Goal: Information Seeking & Learning: Find specific page/section

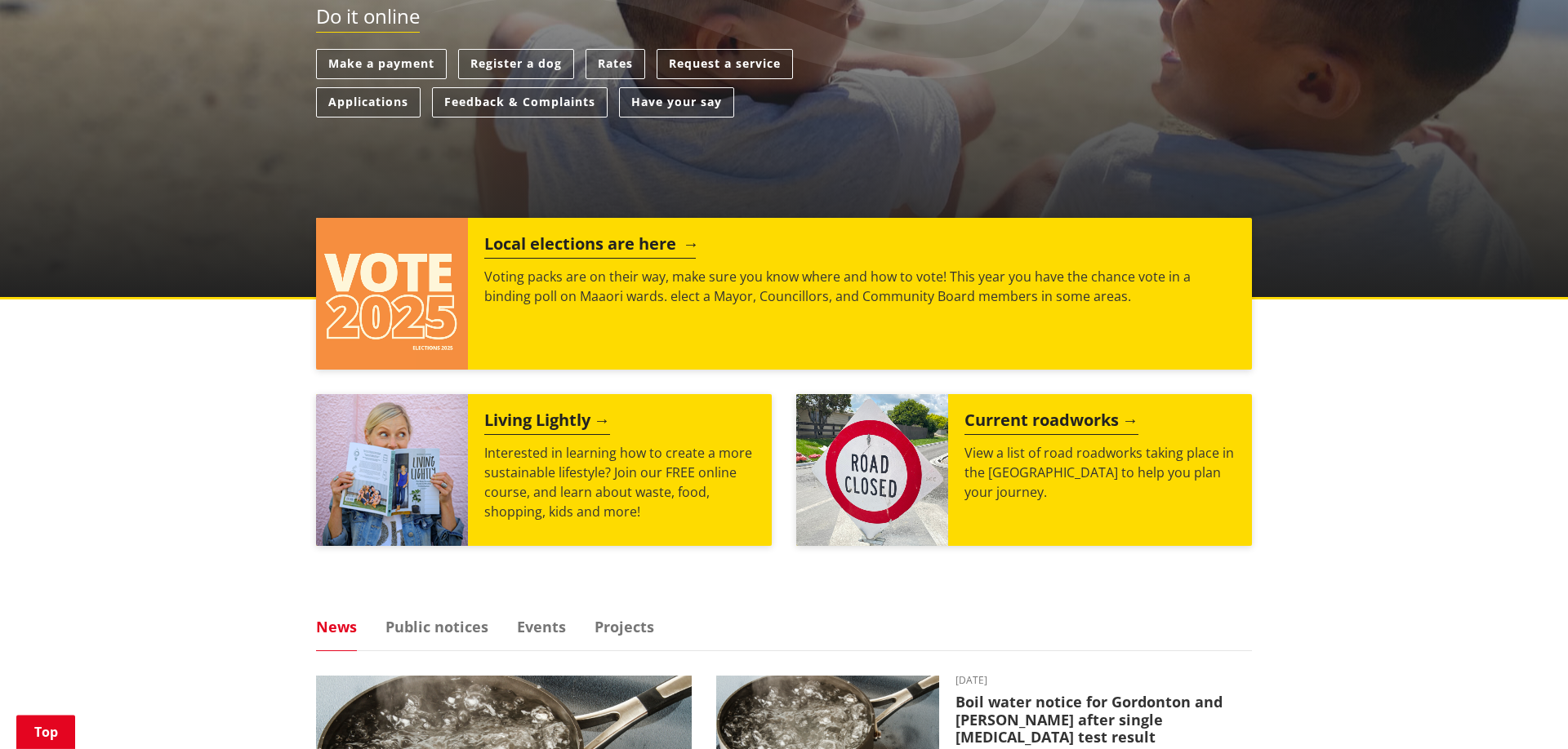
scroll to position [500, 0]
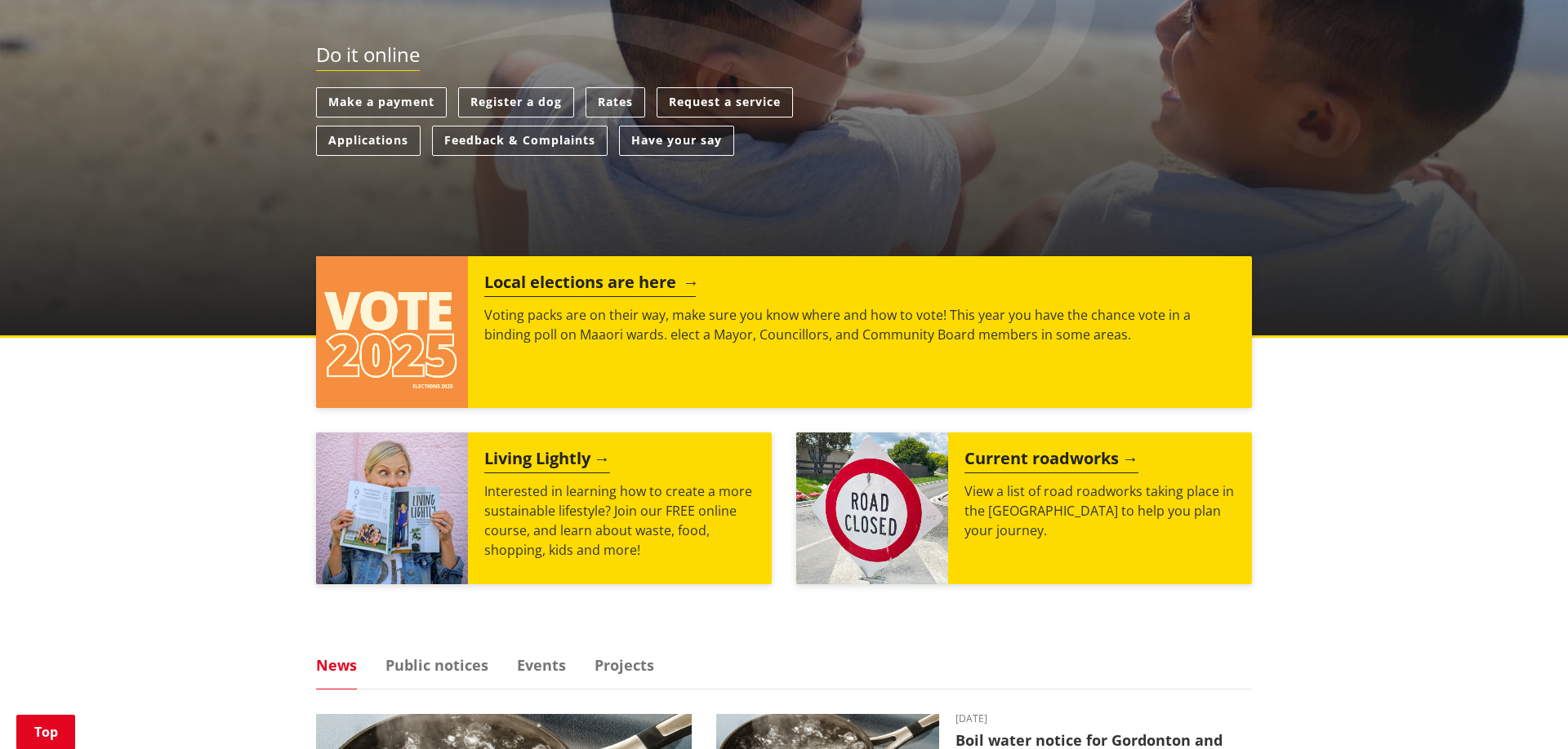
click at [546, 273] on h2 "Local elections are here" at bounding box center [590, 285] width 211 height 25
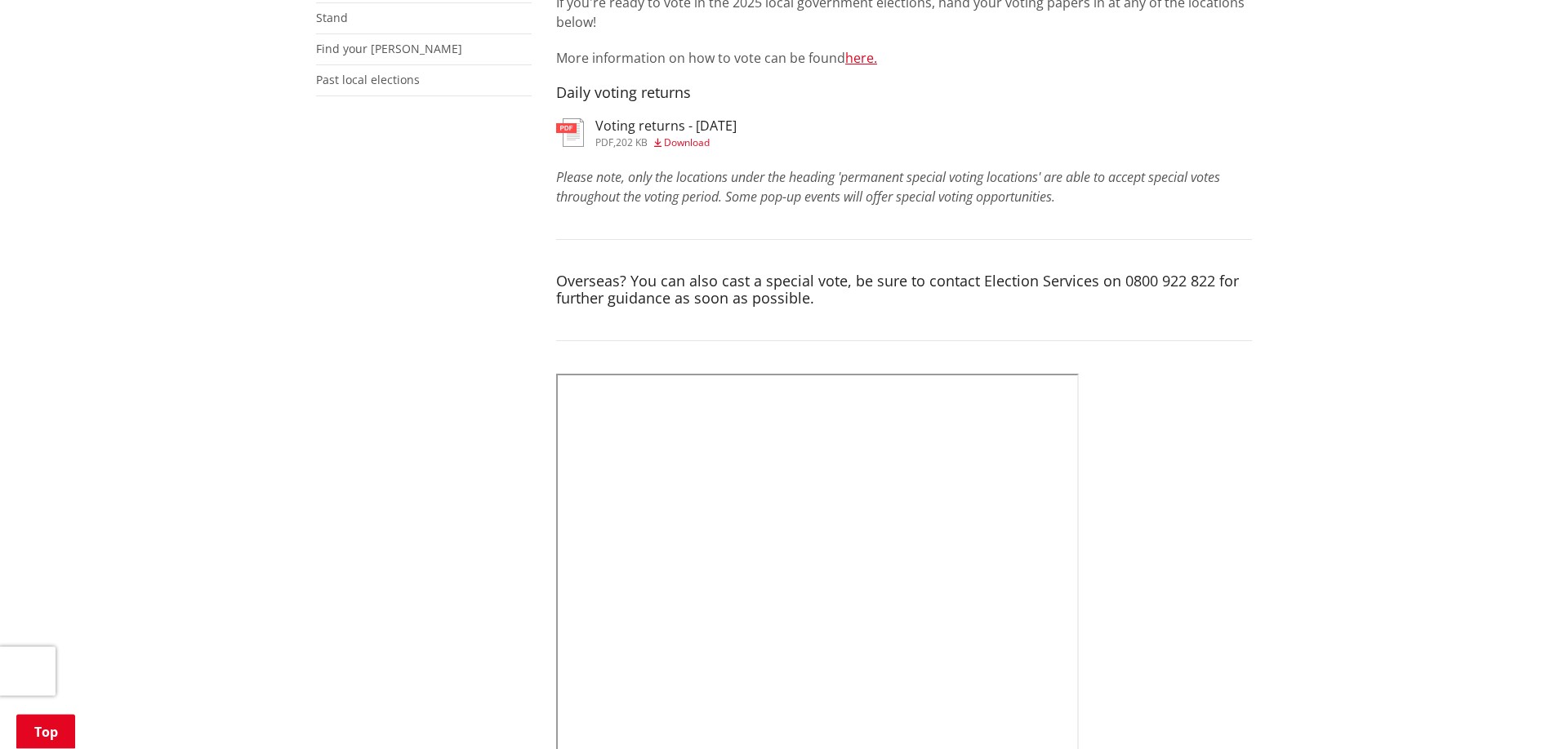
scroll to position [583, 0]
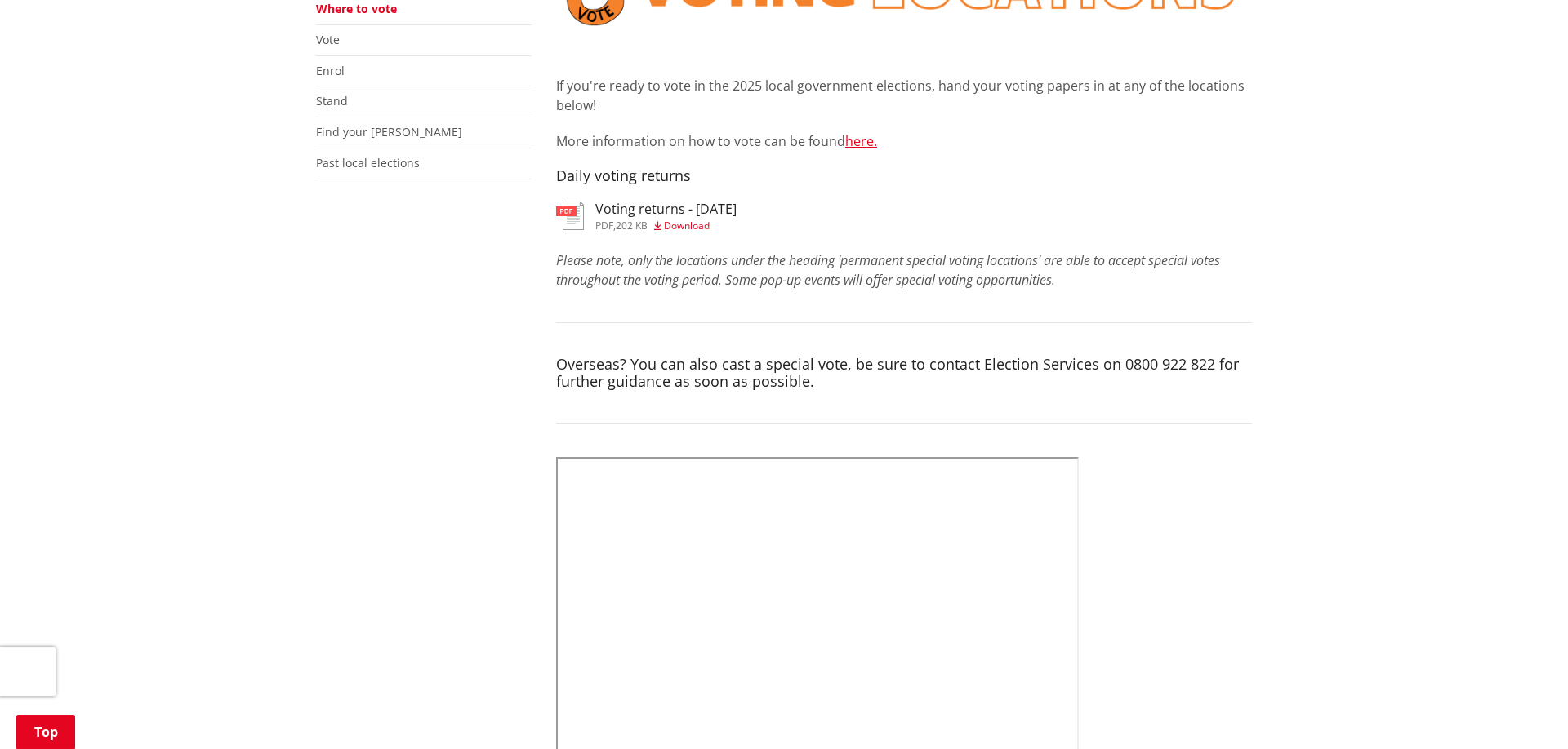
scroll to position [249, 0]
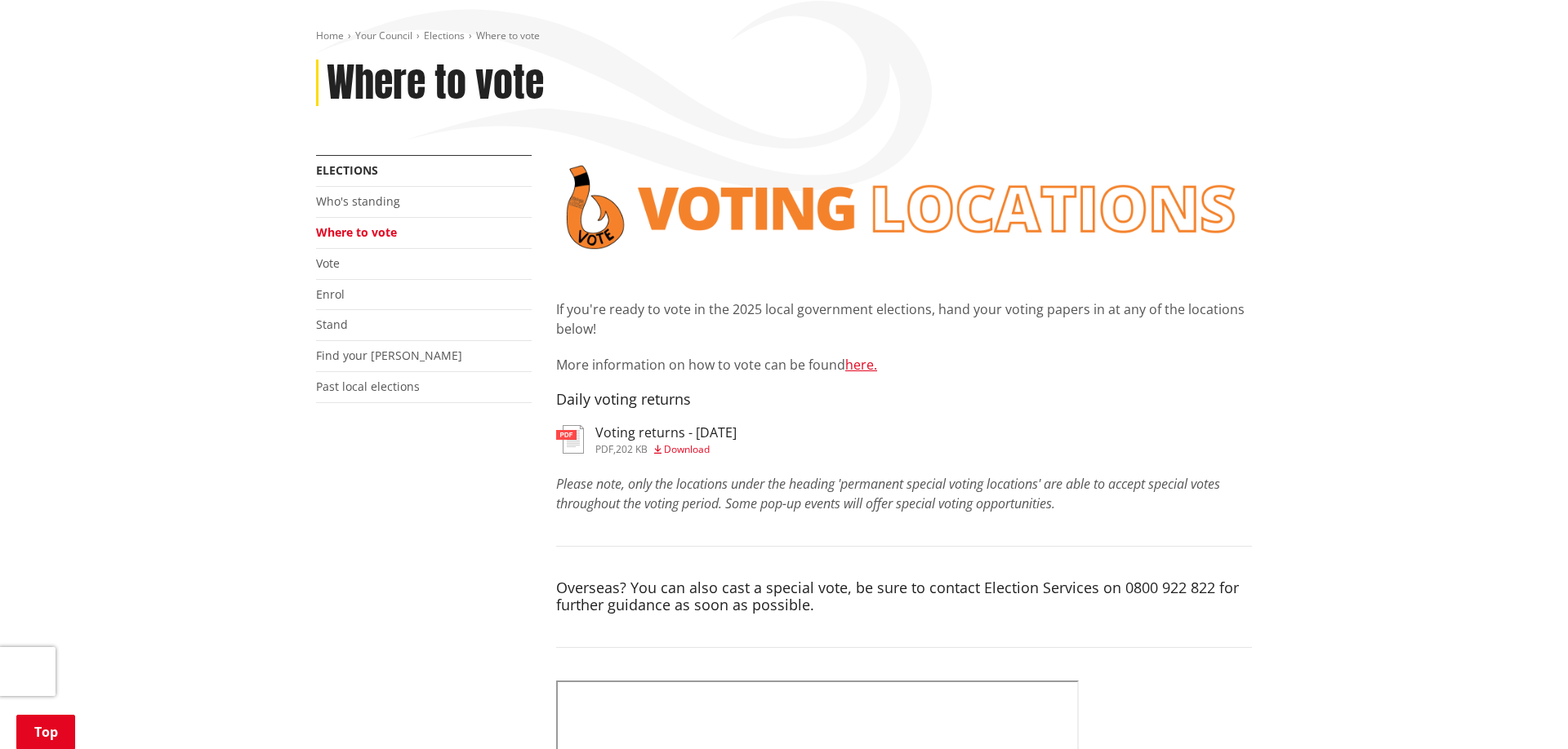
click at [362, 225] on link "Where to vote" at bounding box center [357, 232] width 81 height 16
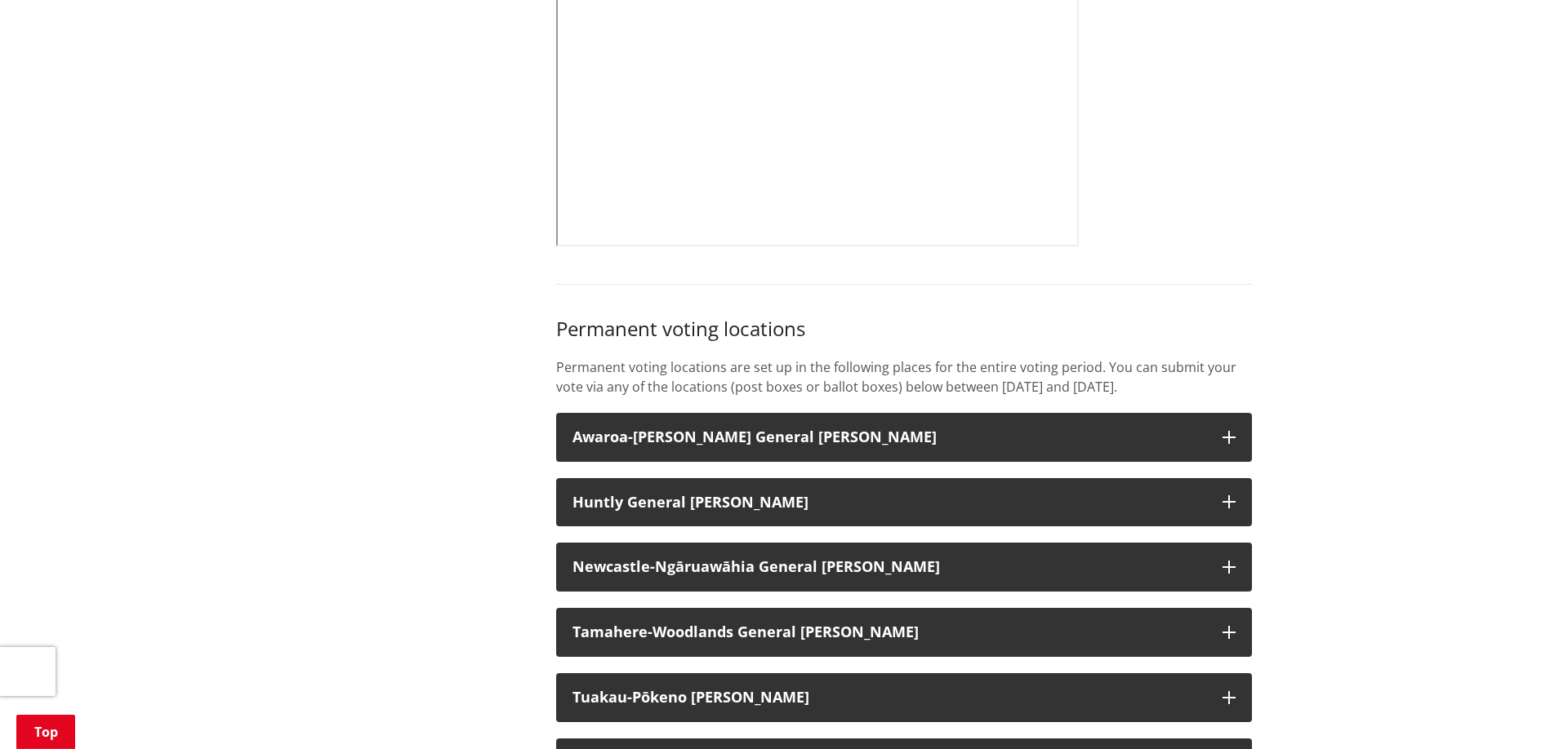
scroll to position [1166, 0]
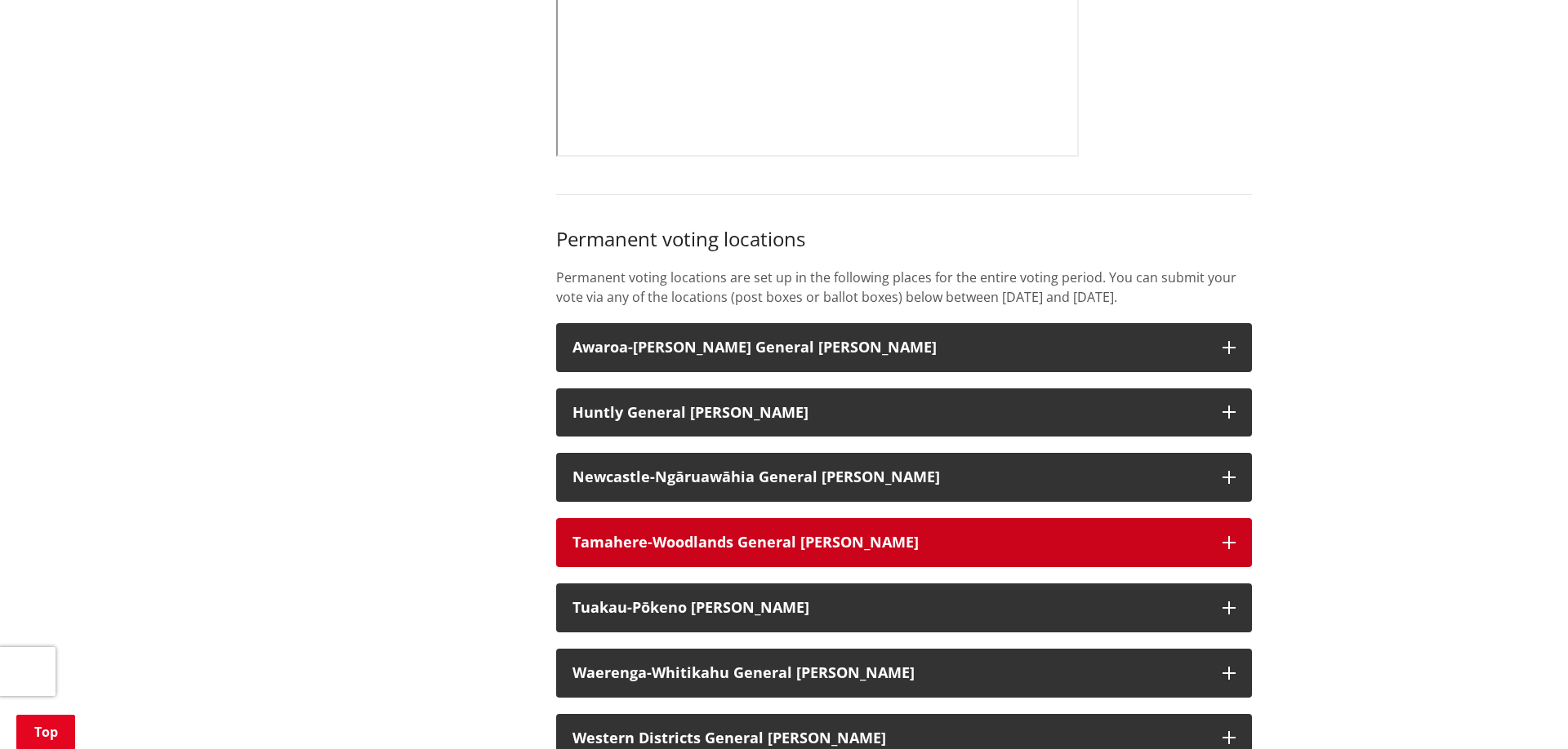
click at [1135, 535] on h3 "Tamahere-Woodlands General Ward" at bounding box center [889, 543] width 634 height 17
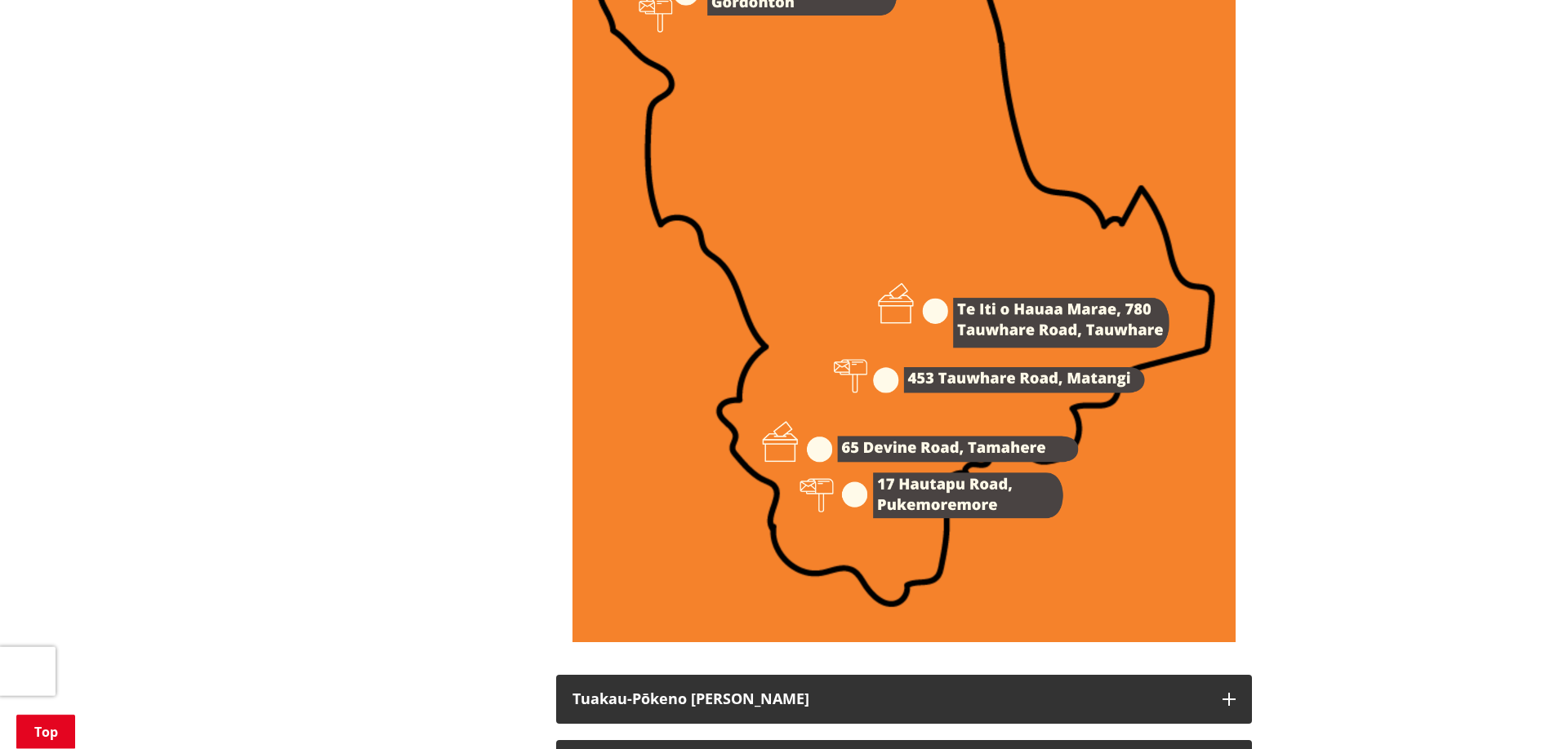
scroll to position [2415, 0]
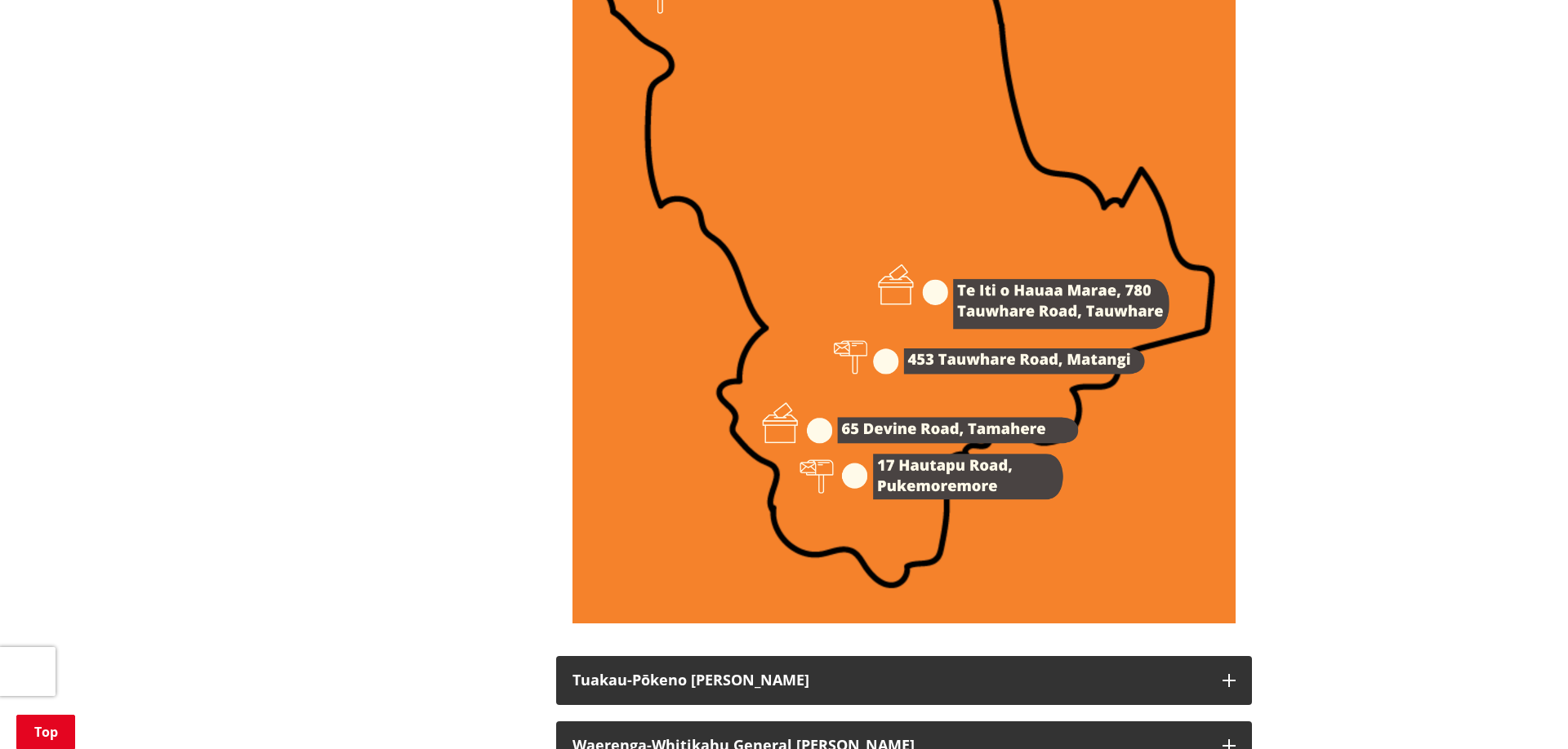
click at [821, 425] on img at bounding box center [904, 154] width 663 height 938
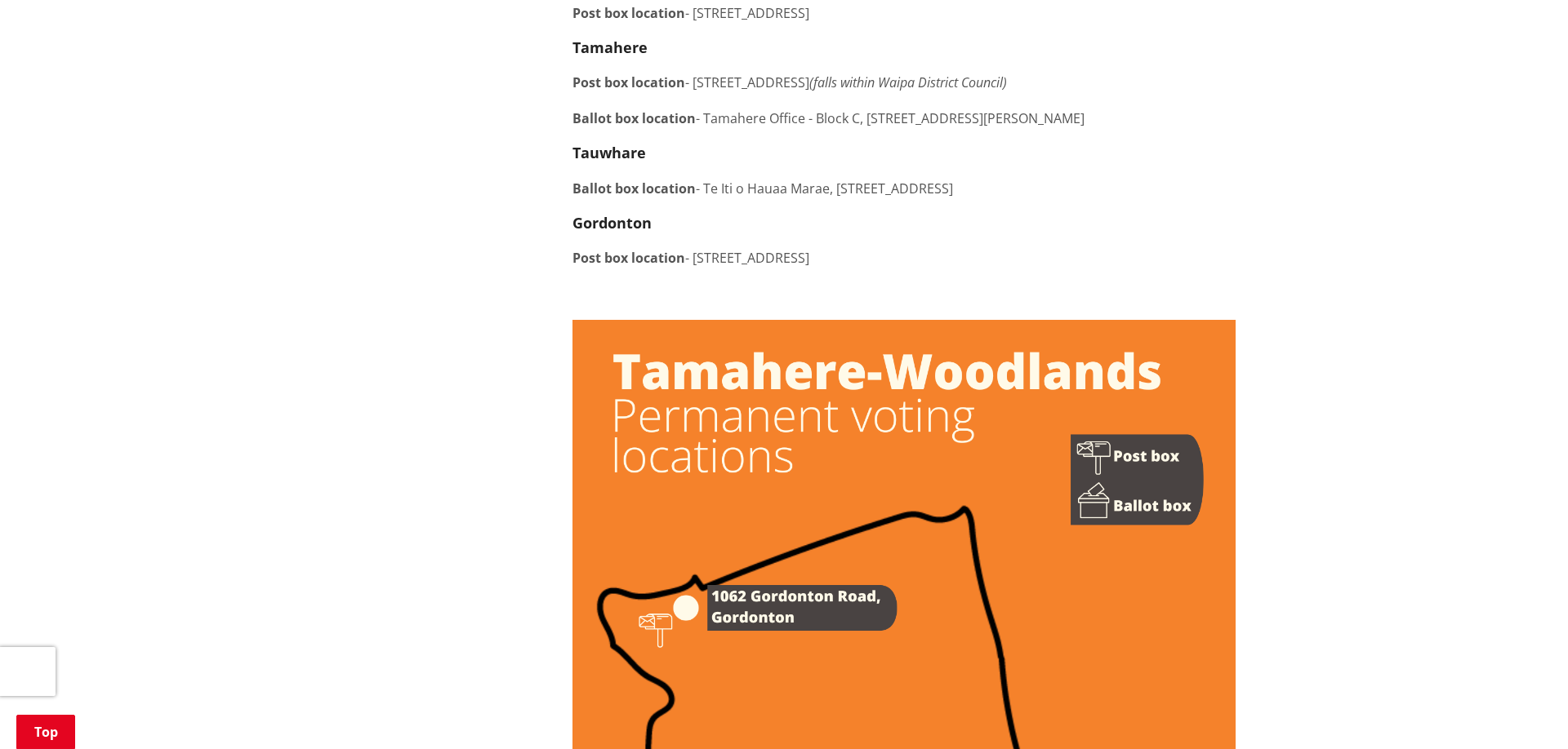
scroll to position [1748, 0]
